Goal: Ask a question: Seek information or help from site administrators or community

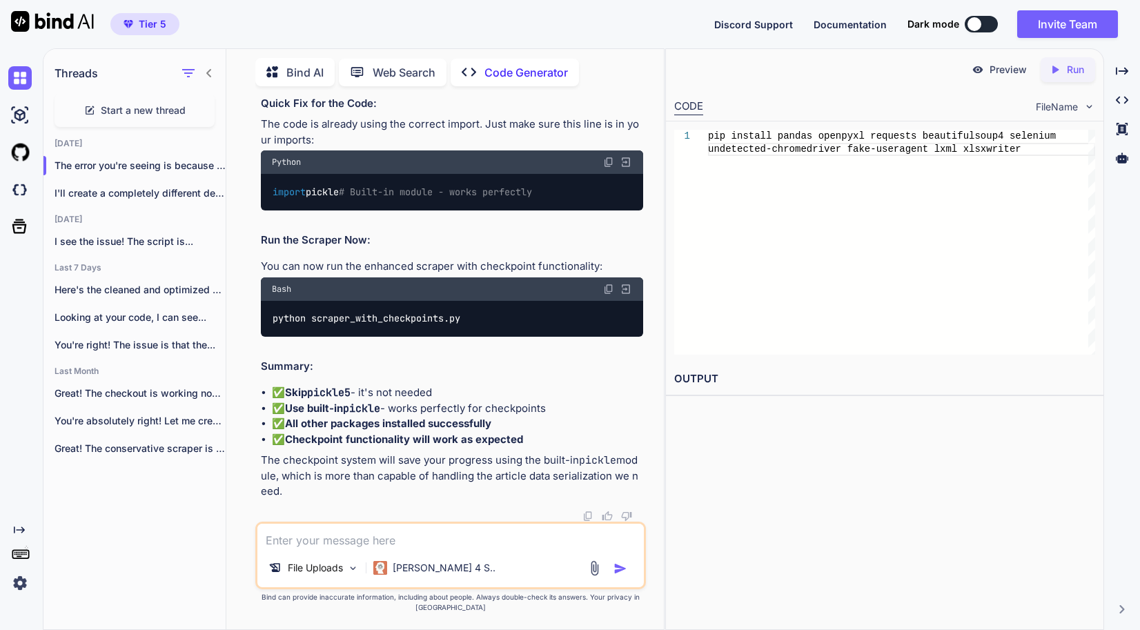
scroll to position [84708, 0]
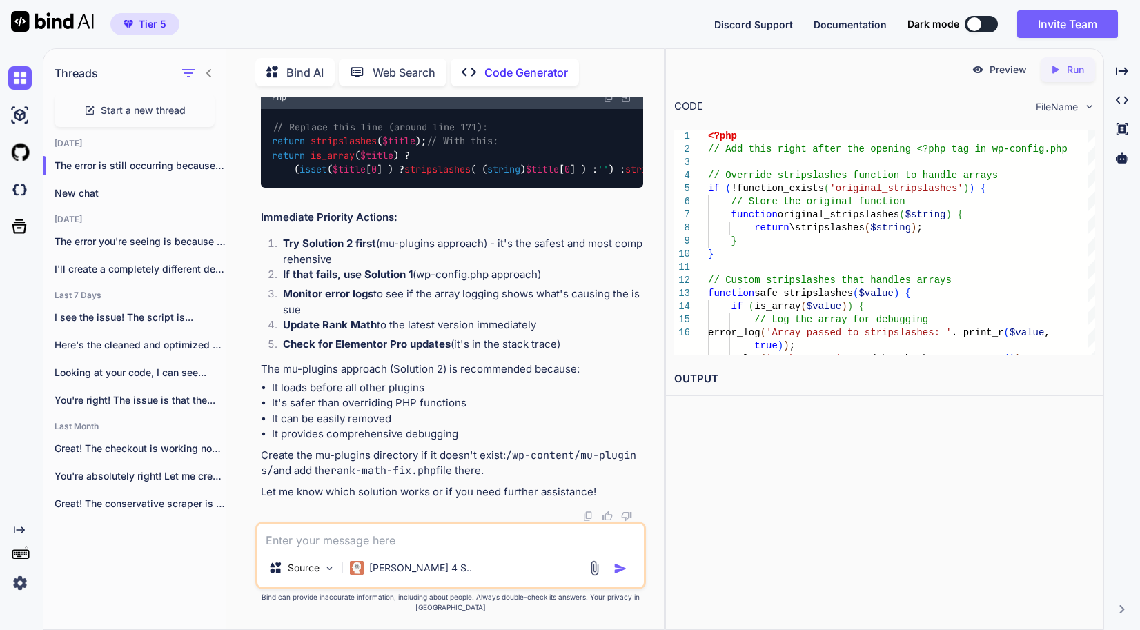
scroll to position [9016, 0]
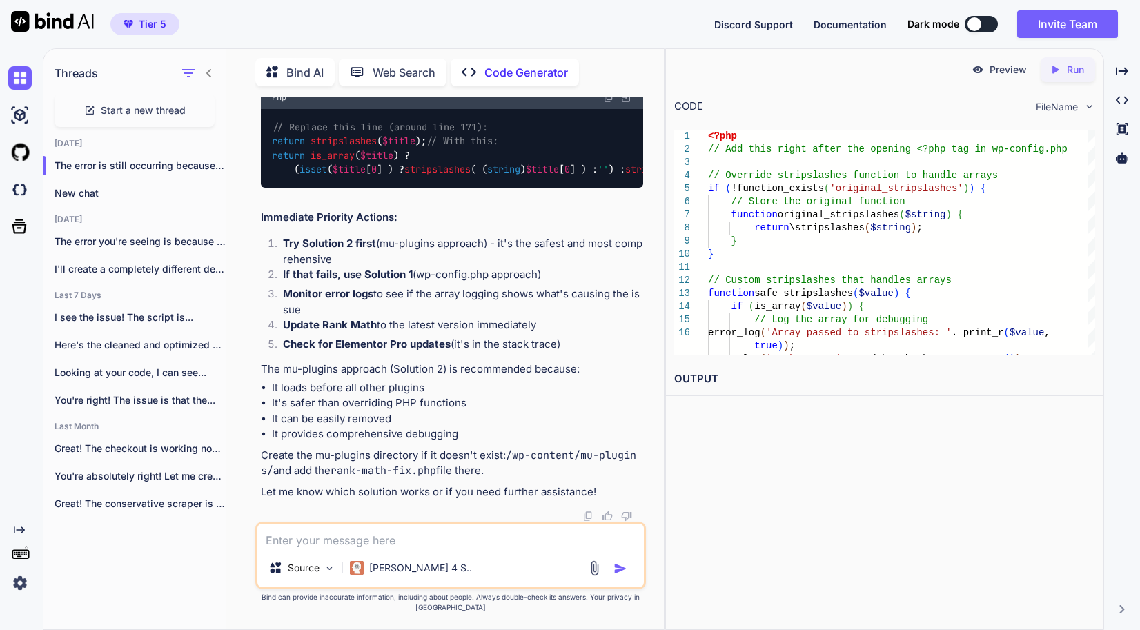
drag, startPoint x: 496, startPoint y: 175, endPoint x: 580, endPoint y: 174, distance: 84.2
drag, startPoint x: 580, startPoint y: 174, endPoint x: 575, endPoint y: 182, distance: 9.4
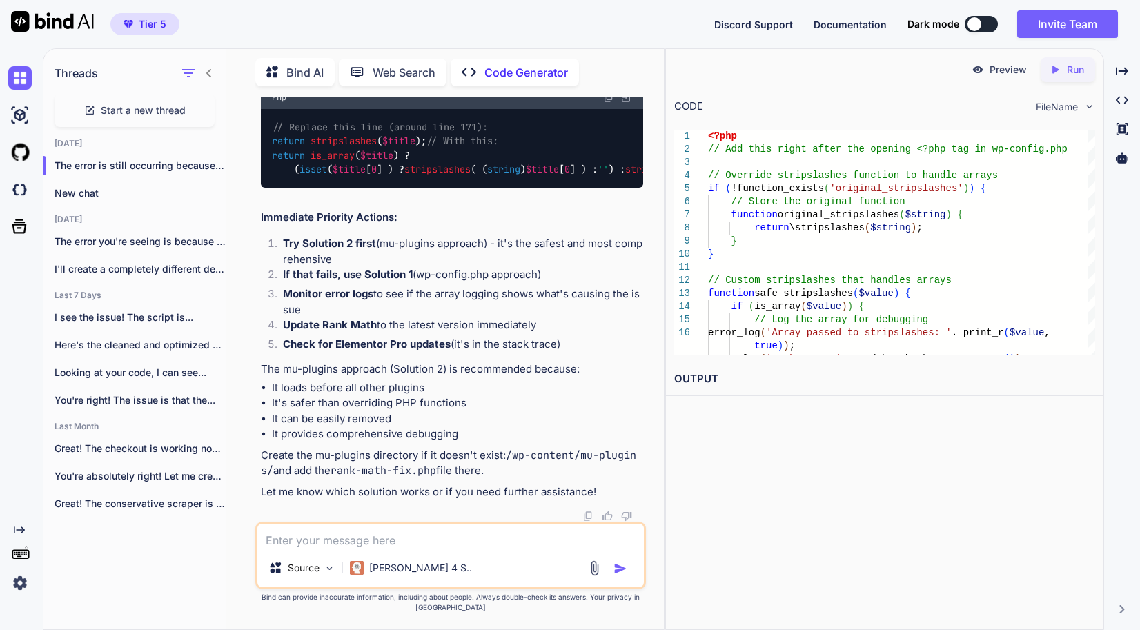
copy code "rank-math-fix.php"
click at [408, 549] on textarea at bounding box center [450, 536] width 386 height 25
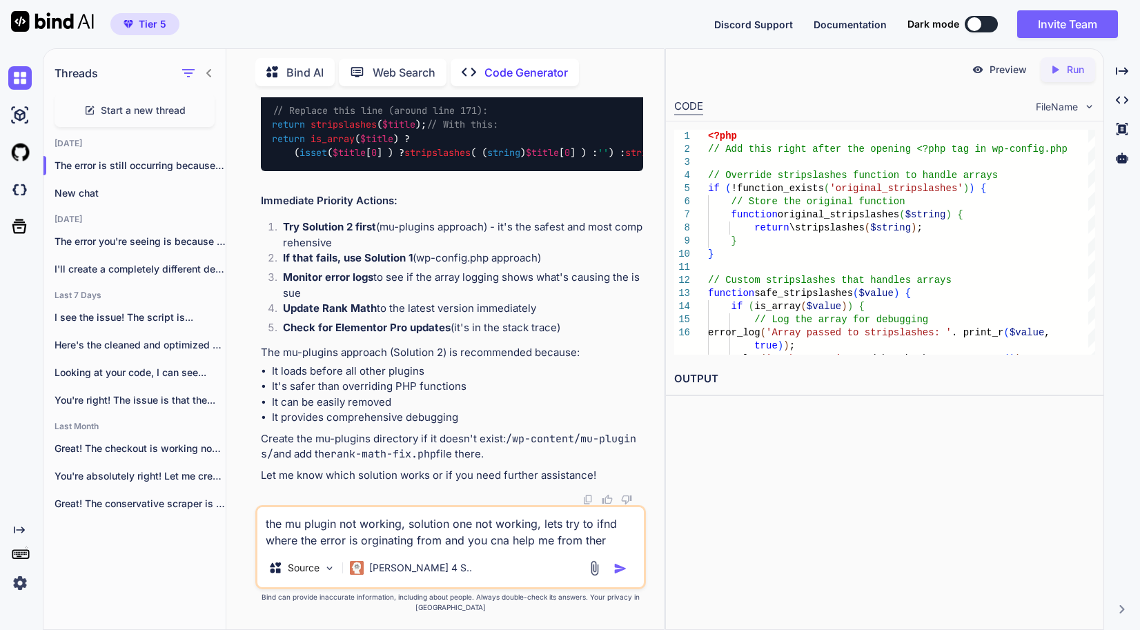
type textarea "the mu plugin not working, solution one not working, lets try to ifnd where the…"
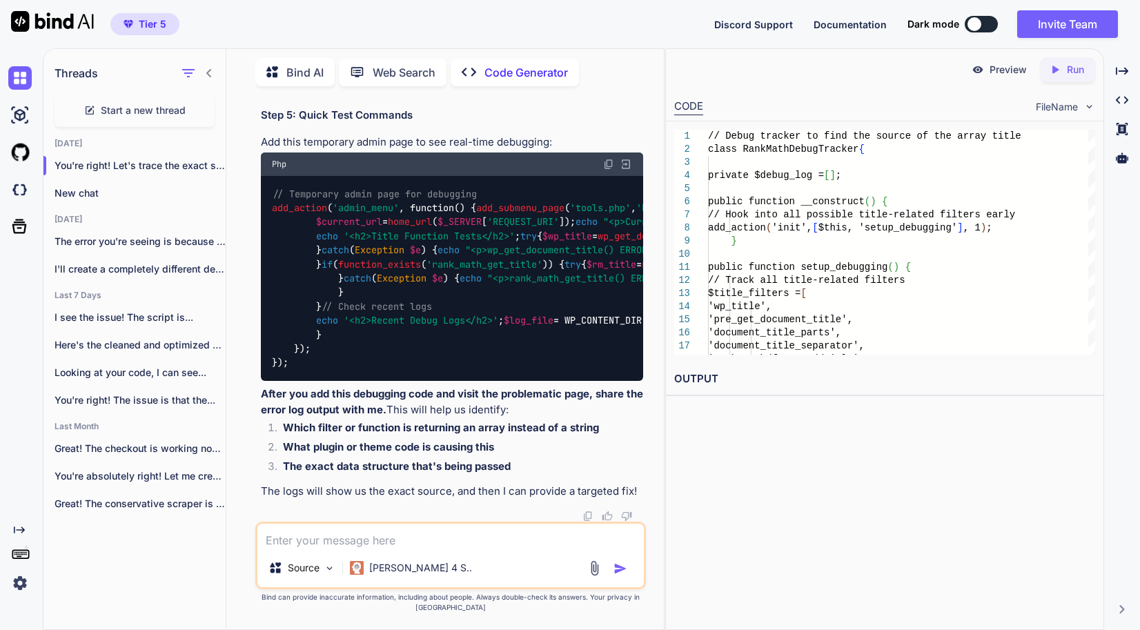
scroll to position [18052, 0]
click at [421, 541] on textarea at bounding box center [450, 536] width 386 height 25
paste textarea "<?php /** * The Paper Class * * @since 1.0.22 * @package RankMath * @subpackage…"
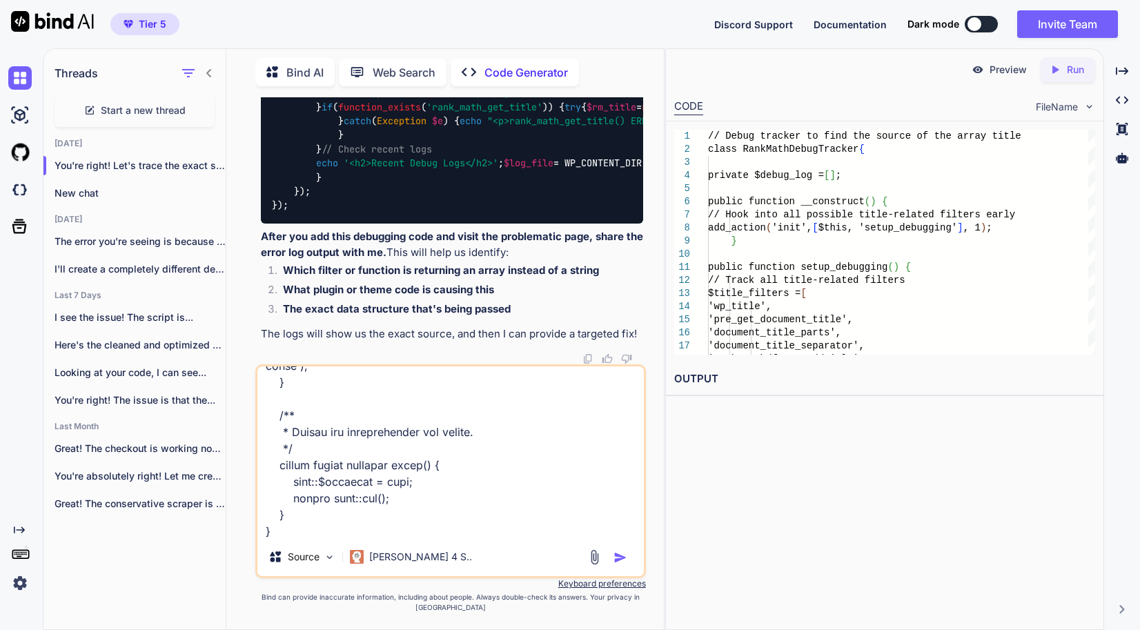
type textarea "<?php /** * The Paper Class * * @since 1.0.22 * @package RankMath * @subpackage…"
click at [621, 565] on img "button" at bounding box center [621, 558] width 14 height 14
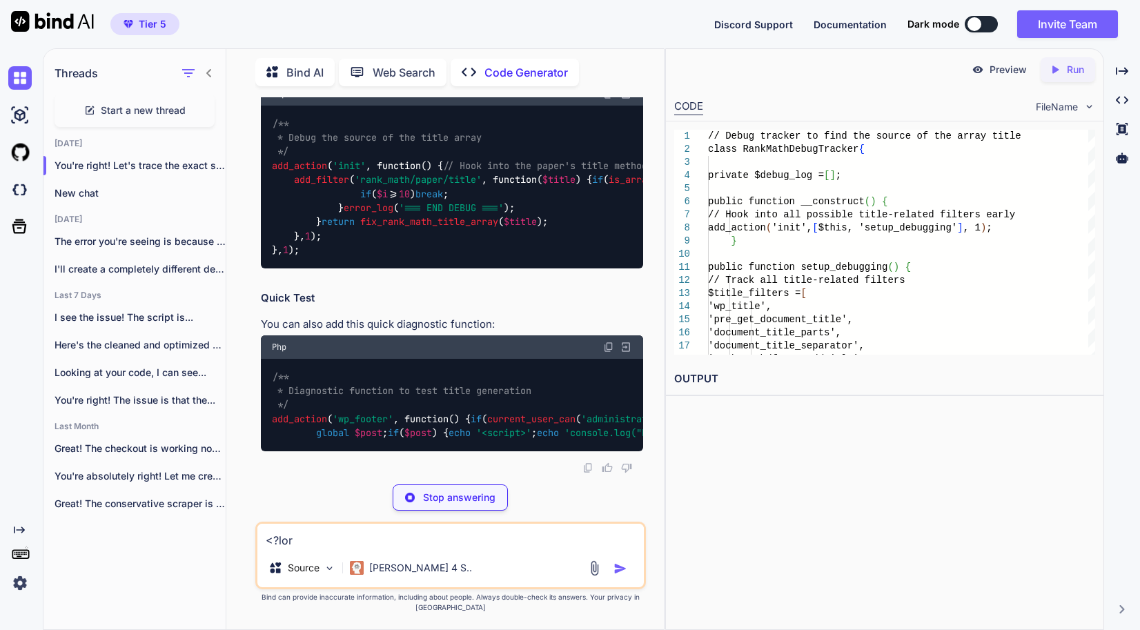
scroll to position [21507, 0]
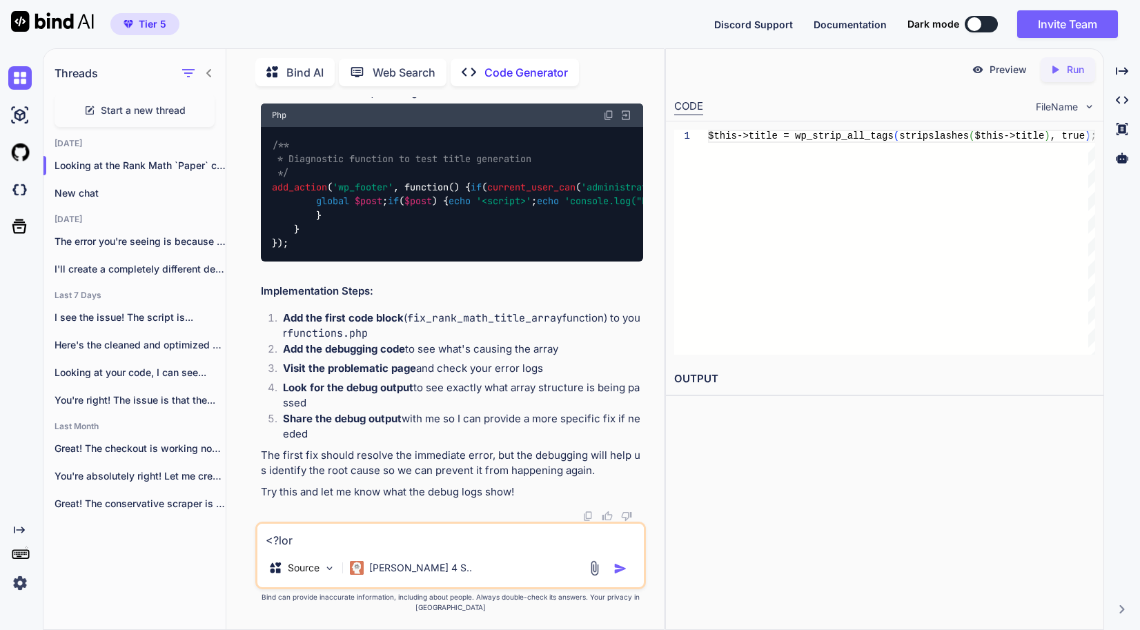
scroll to position [22659, 0]
click at [362, 549] on textarea at bounding box center [450, 536] width 386 height 25
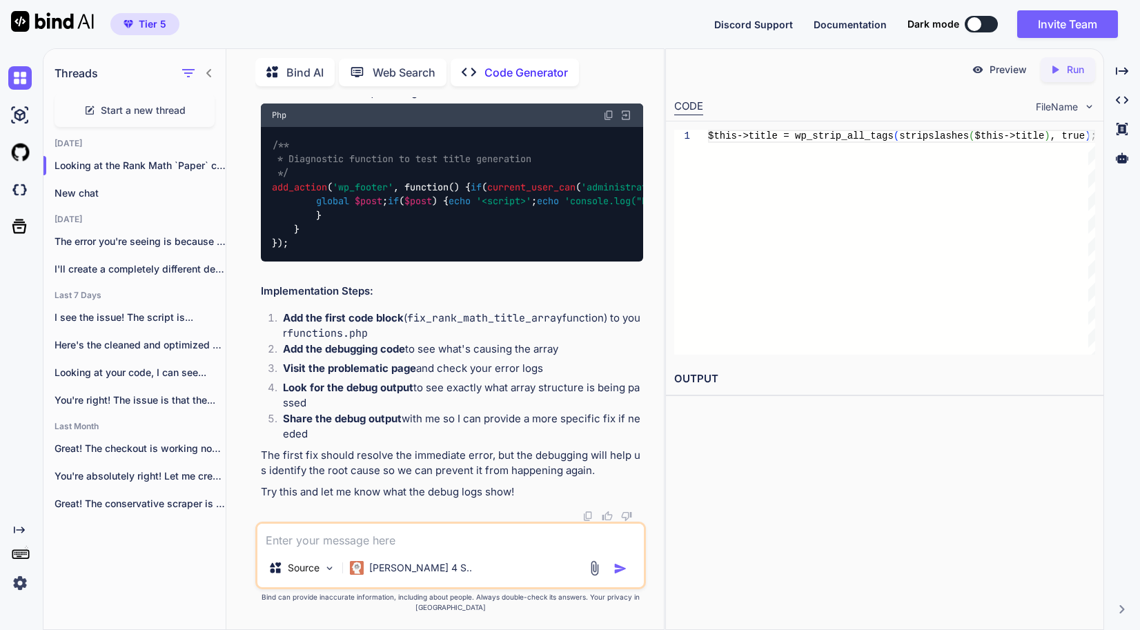
paste textarea "[15-Sep-2025 07:34:30 UTC] Rank Math Title Array Detected: Array ( [tfield-rank…"
type textarea "[15-Sep-2025 07:34:30 UTC] Rank Math Title Array Detected: Array ( [tfield-rank…"
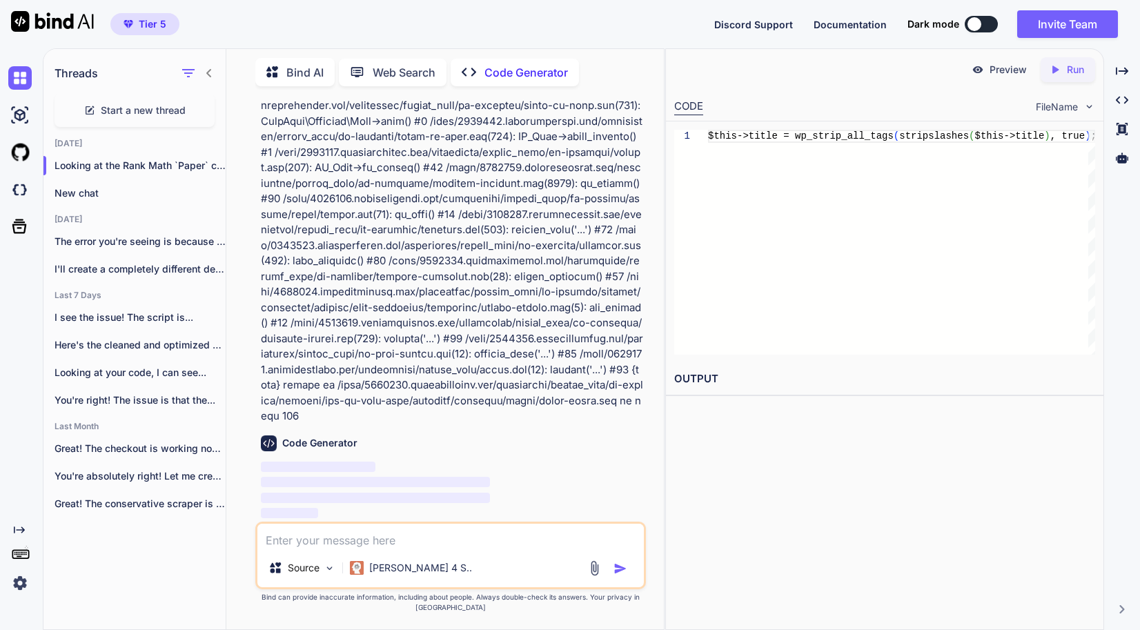
scroll to position [21279, 0]
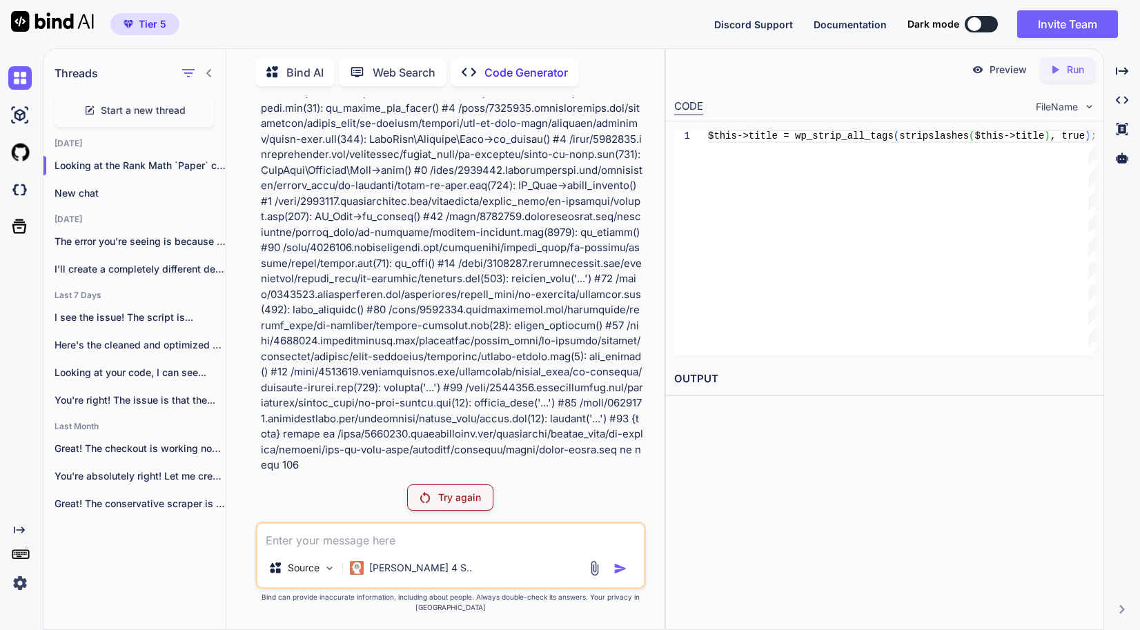
click at [473, 505] on p "Try again" at bounding box center [459, 498] width 43 height 14
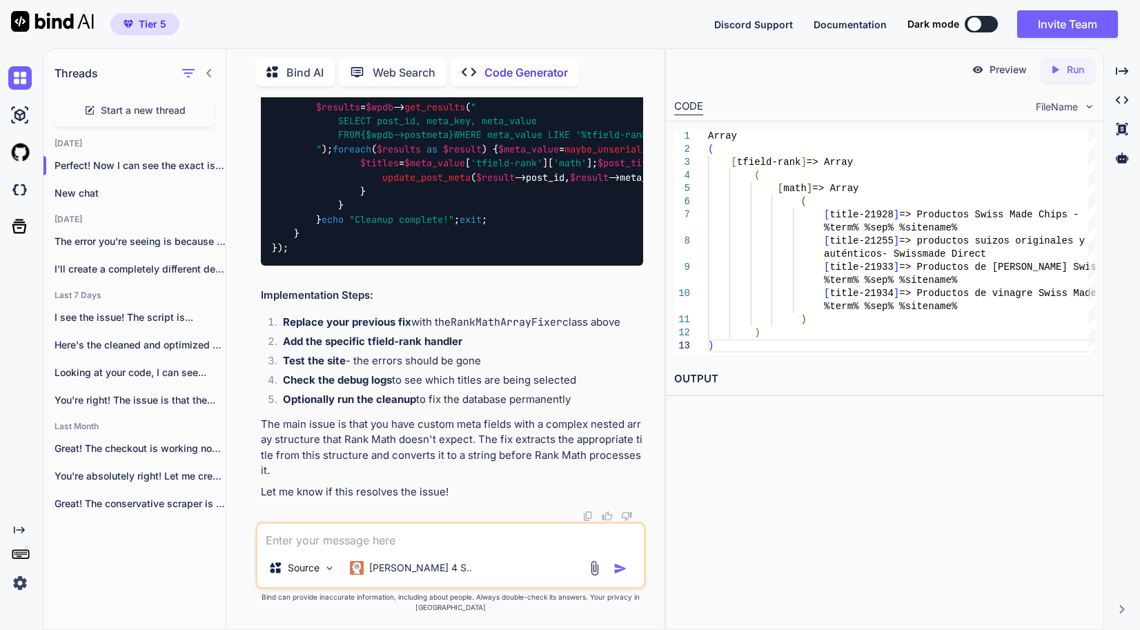
scroll to position [25353, 0]
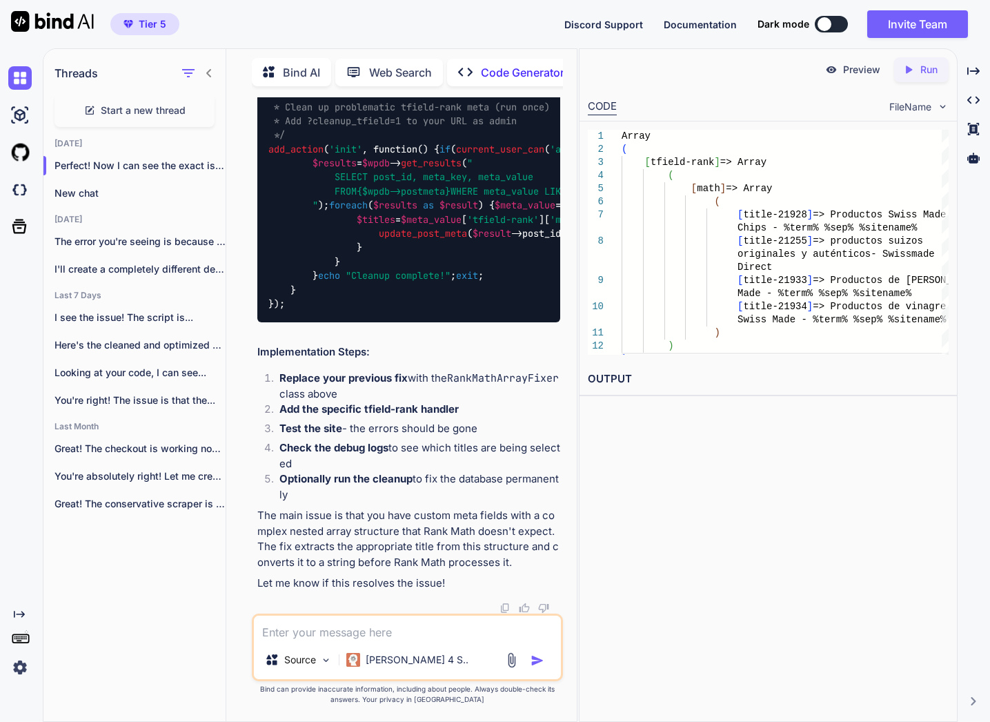
scroll to position [31409, 0]
click at [433, 629] on textarea at bounding box center [407, 628] width 307 height 25
